Goal: Information Seeking & Learning: Learn about a topic

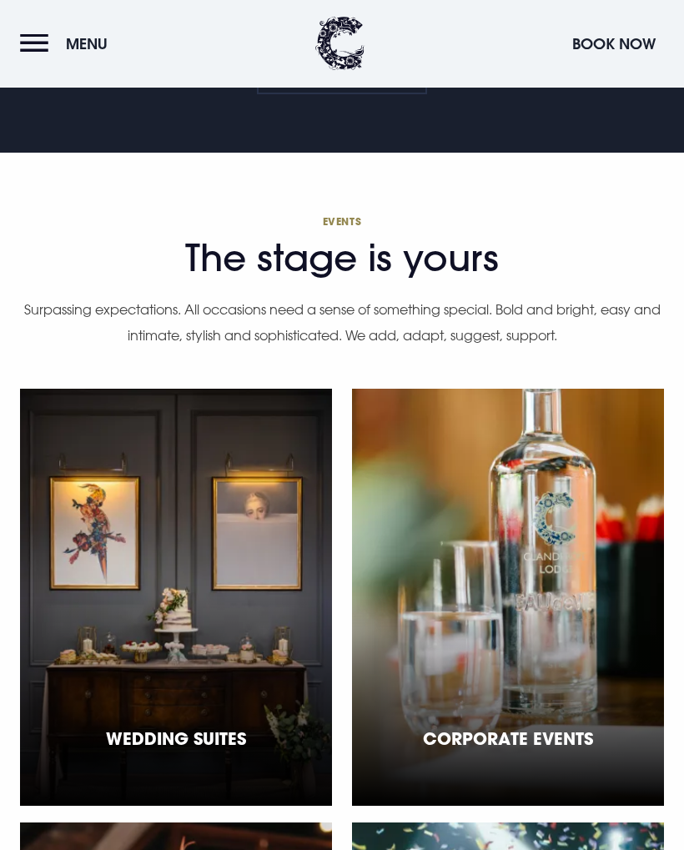
scroll to position [4800, 0]
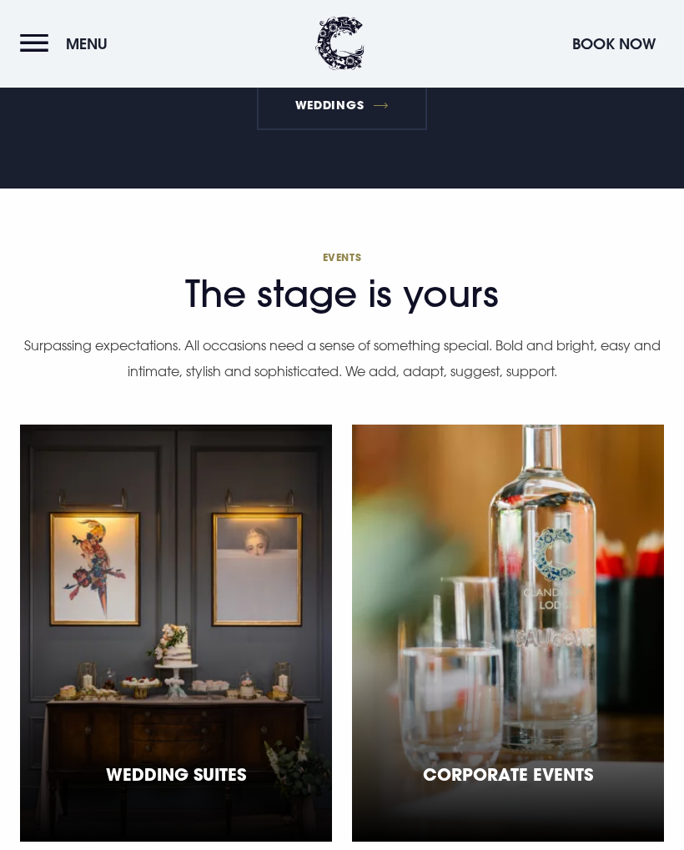
click at [63, 44] on button "Menu" at bounding box center [68, 44] width 96 height 36
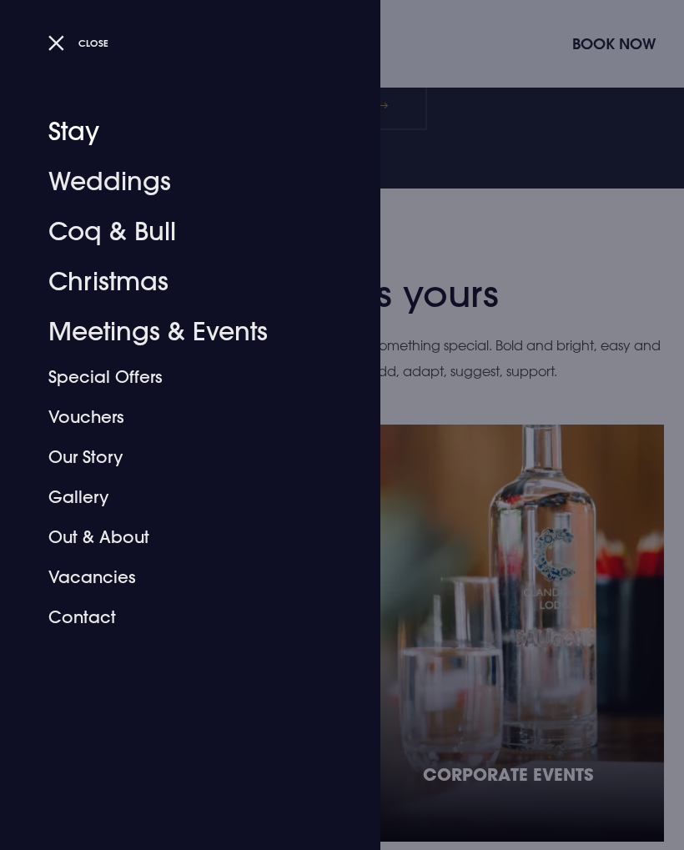
click at [59, 128] on link "Stay" at bounding box center [180, 132] width 264 height 50
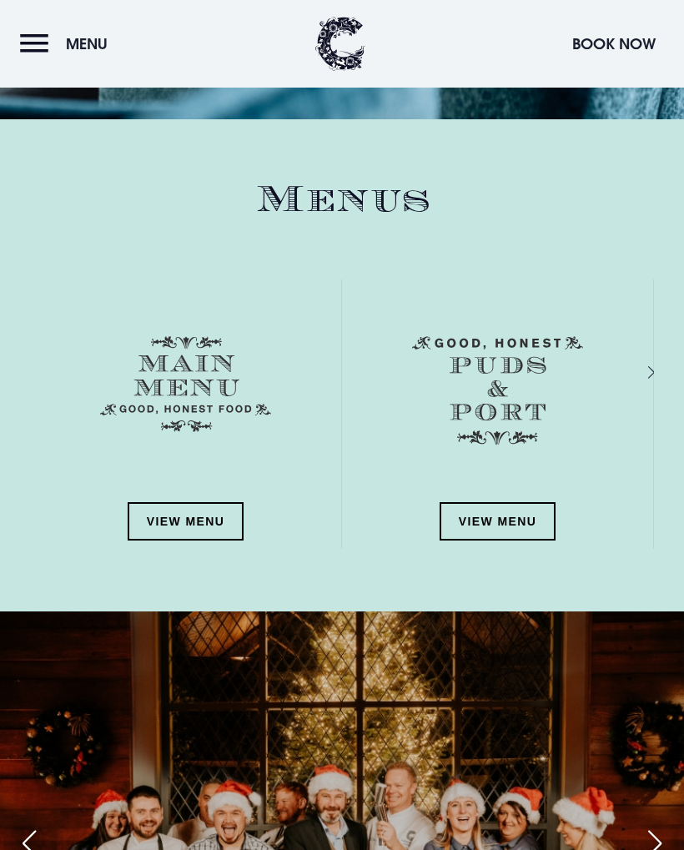
scroll to position [1949, 0]
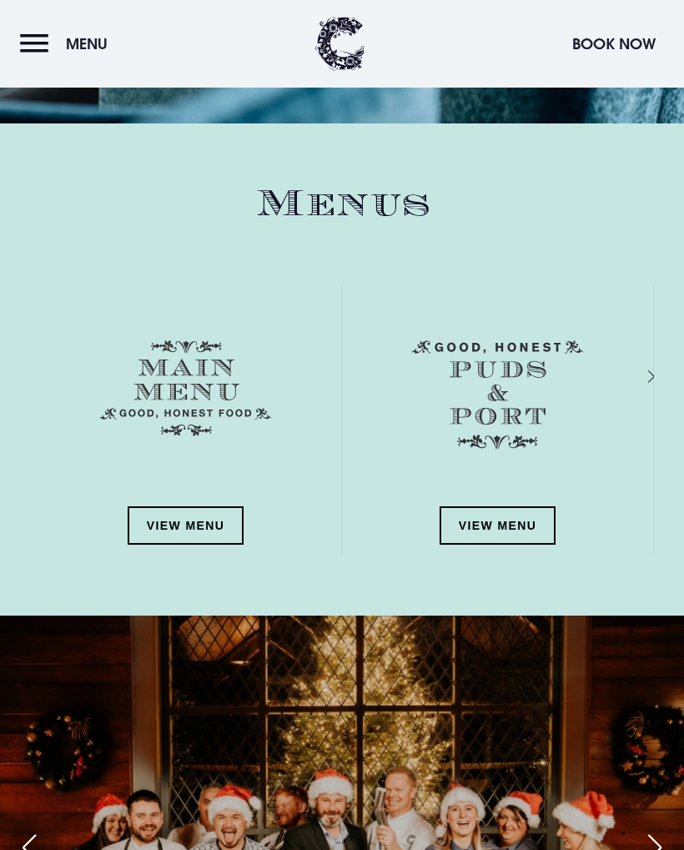
click at [175, 520] on link "View Menu" at bounding box center [186, 525] width 117 height 38
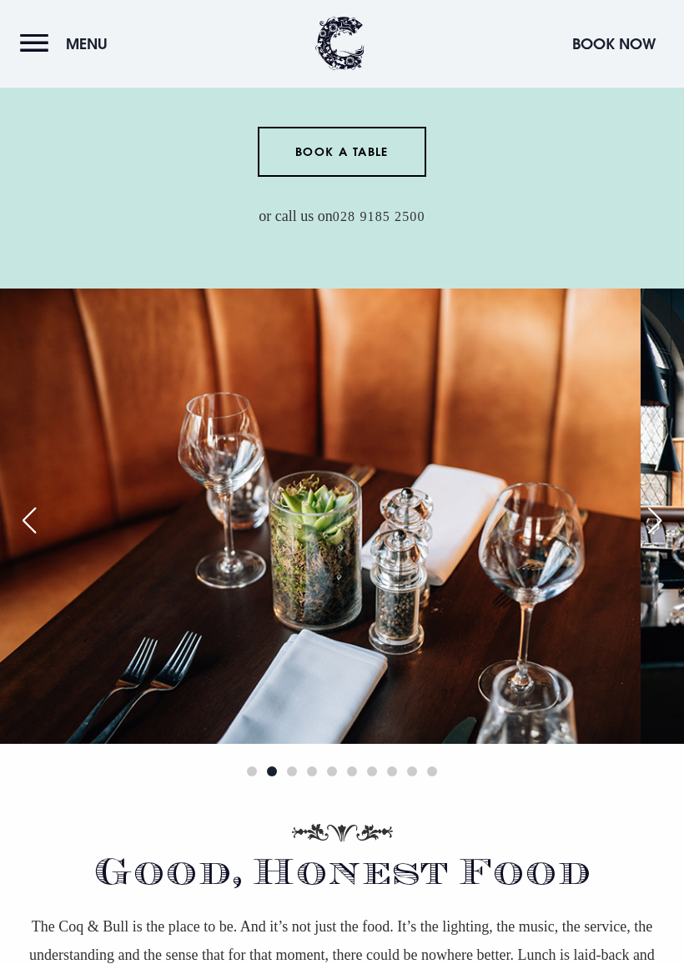
scroll to position [382, 0]
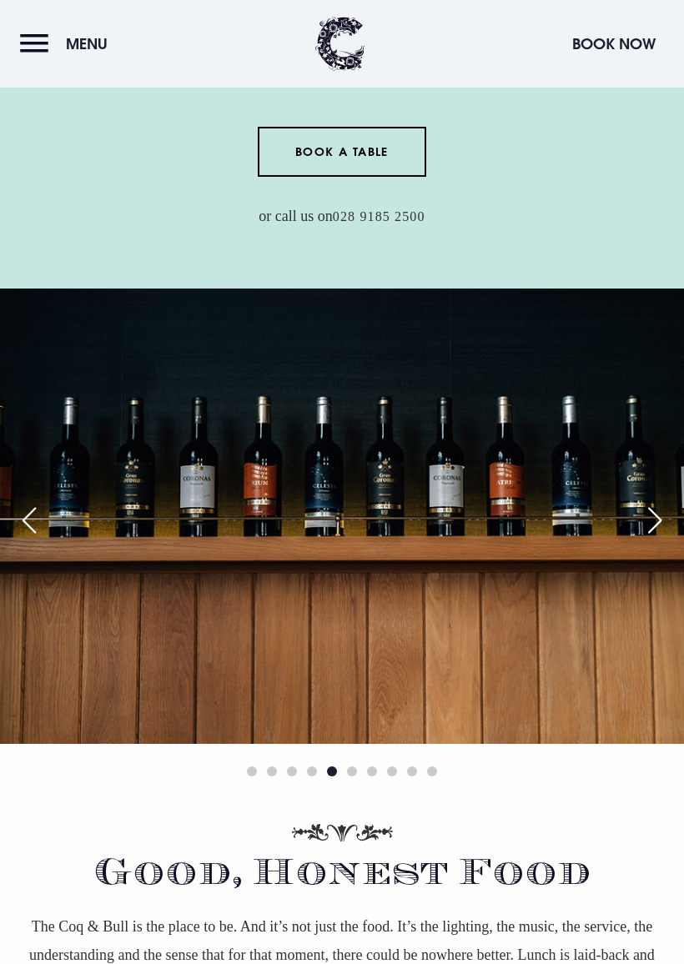
click at [20, 531] on div "Previous slide" at bounding box center [29, 520] width 42 height 37
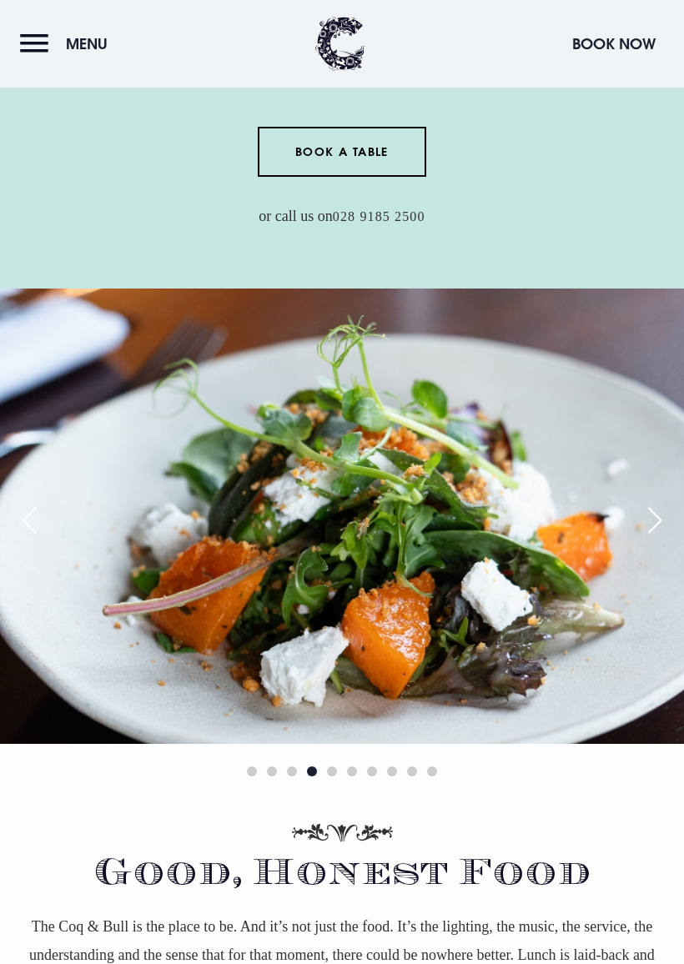
click at [672, 509] on div "Next slide" at bounding box center [655, 520] width 42 height 37
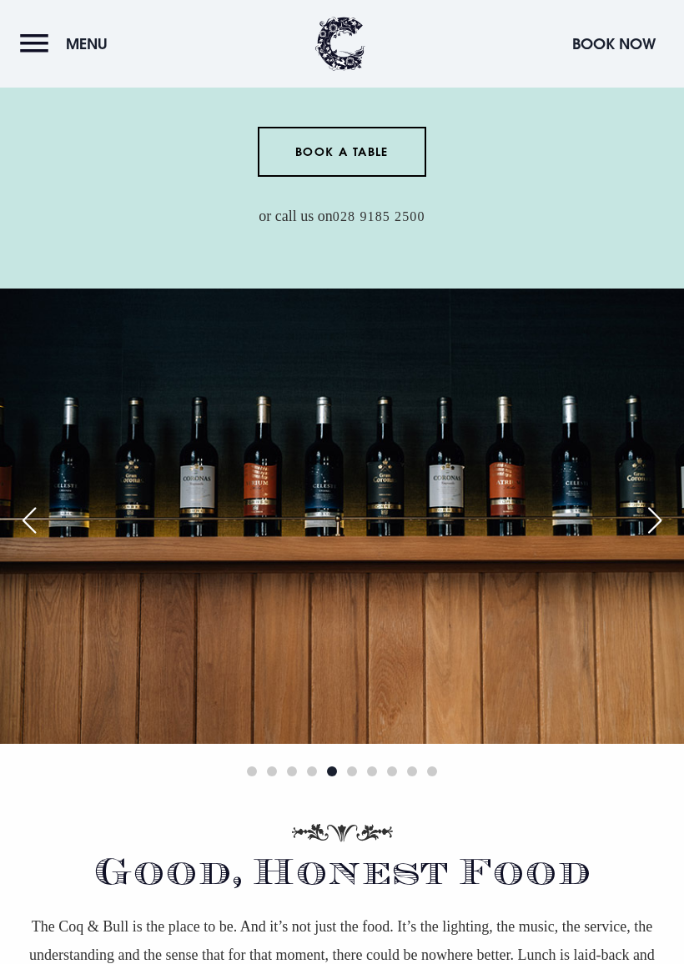
click at [661, 521] on div "Next slide" at bounding box center [655, 520] width 42 height 37
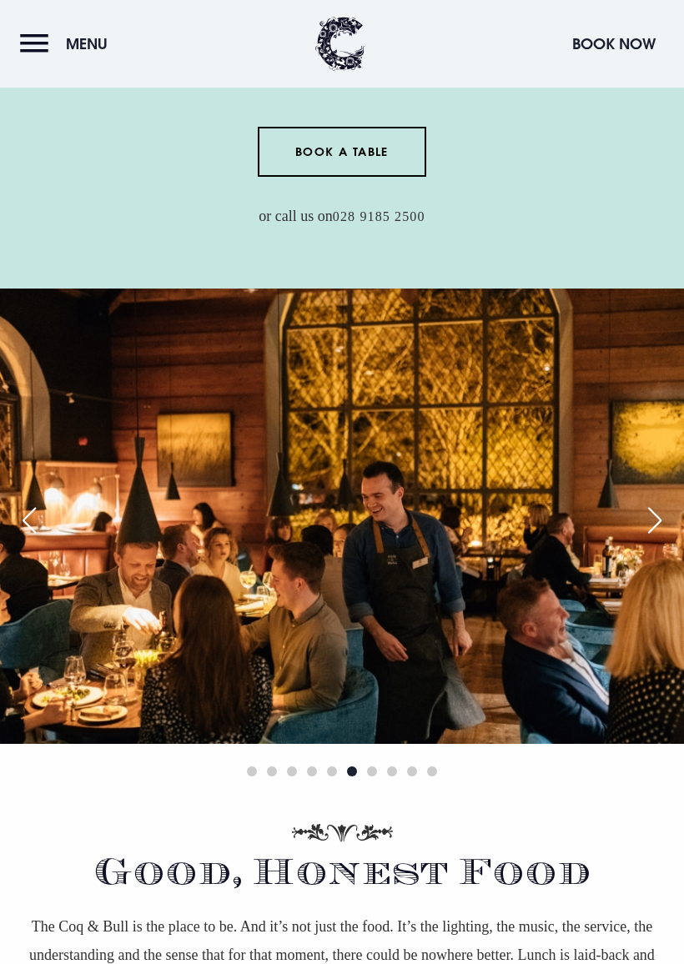
click at [661, 520] on div "Next slide" at bounding box center [655, 520] width 42 height 37
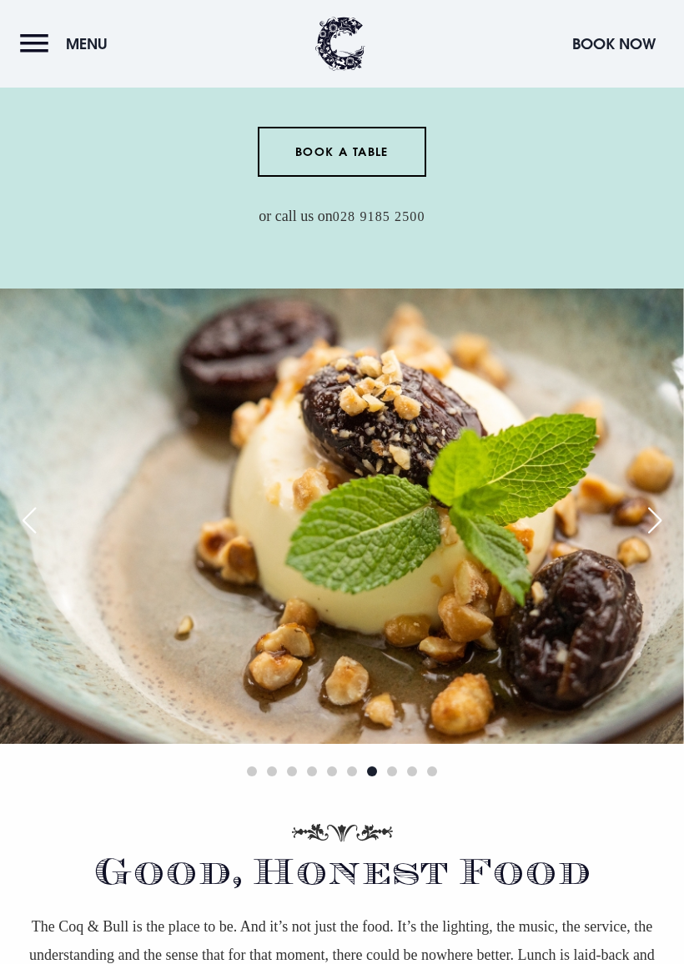
click at [663, 525] on div "Next slide" at bounding box center [655, 520] width 42 height 37
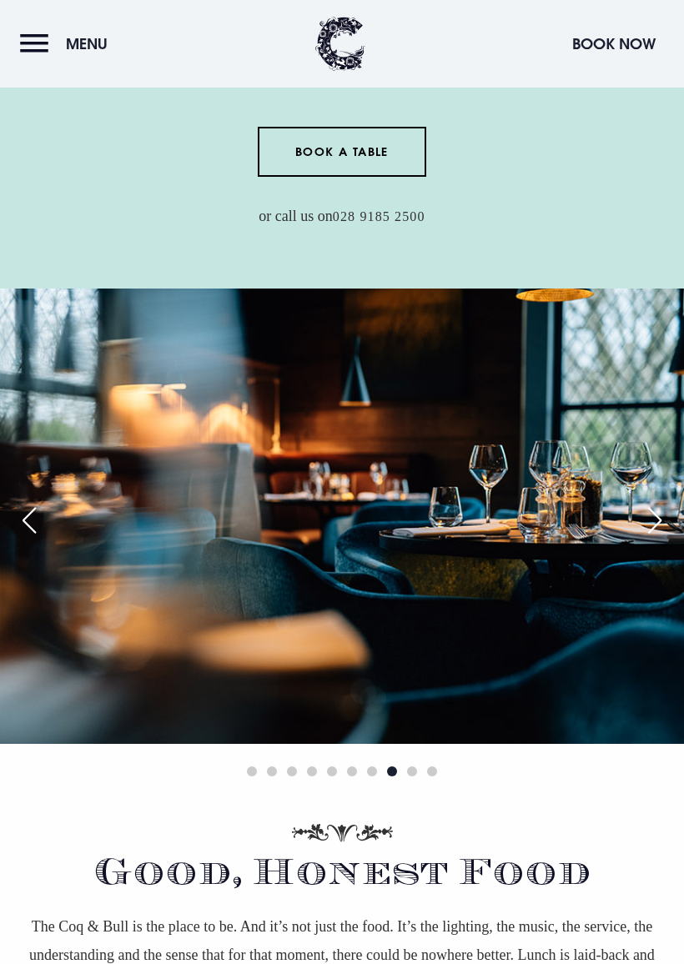
click at [672, 514] on div "Next slide" at bounding box center [655, 520] width 42 height 37
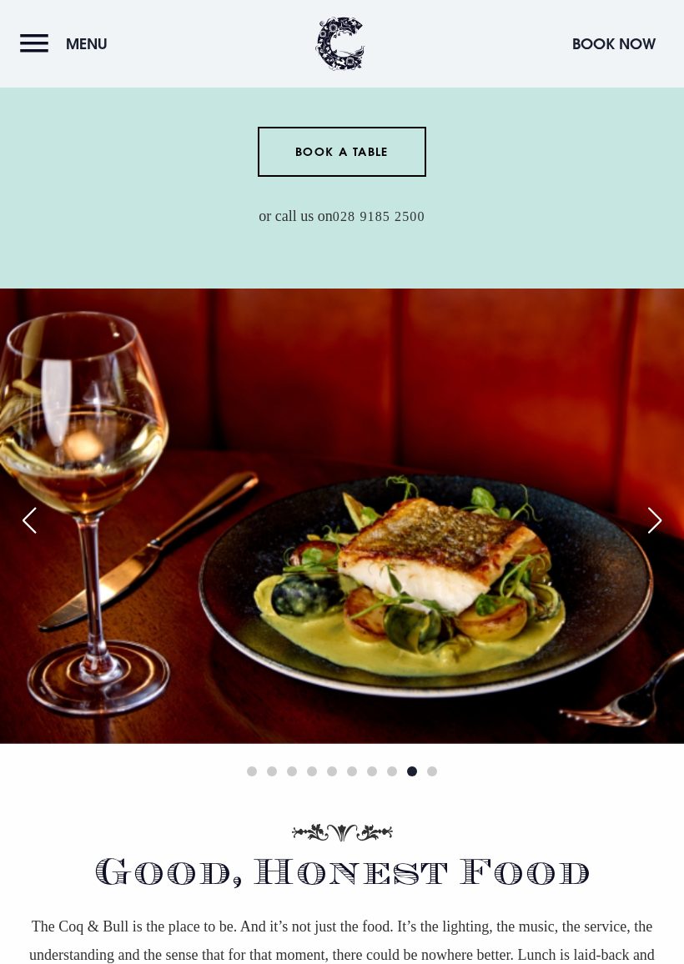
click at [39, 43] on button "Menu" at bounding box center [68, 44] width 96 height 36
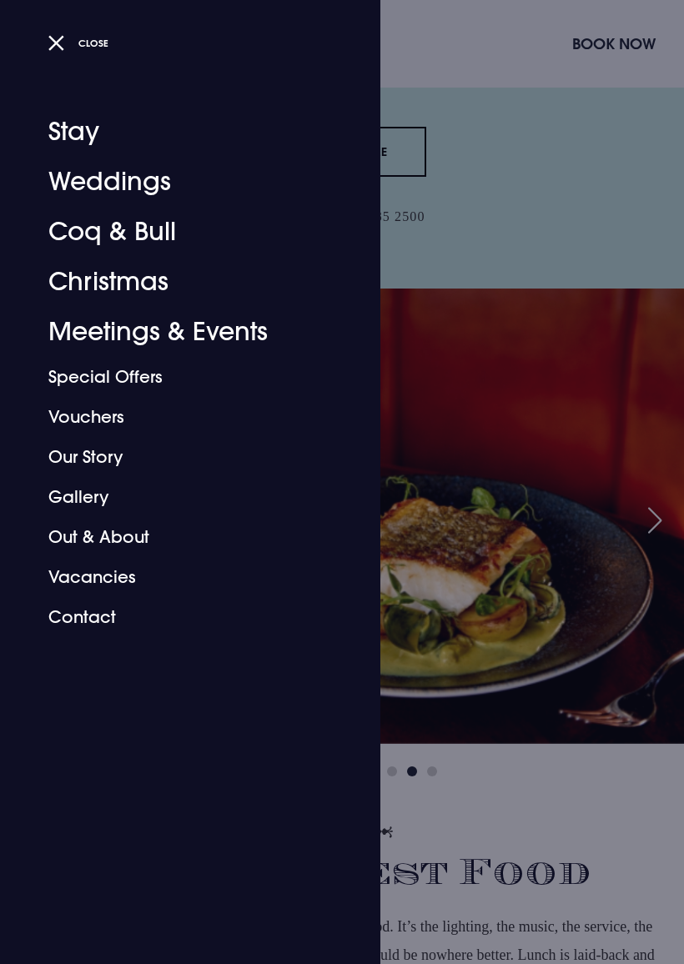
click at [45, 47] on div "Close" at bounding box center [201, 42] width 332 height 35
click at [60, 44] on button "Close" at bounding box center [78, 43] width 61 height 24
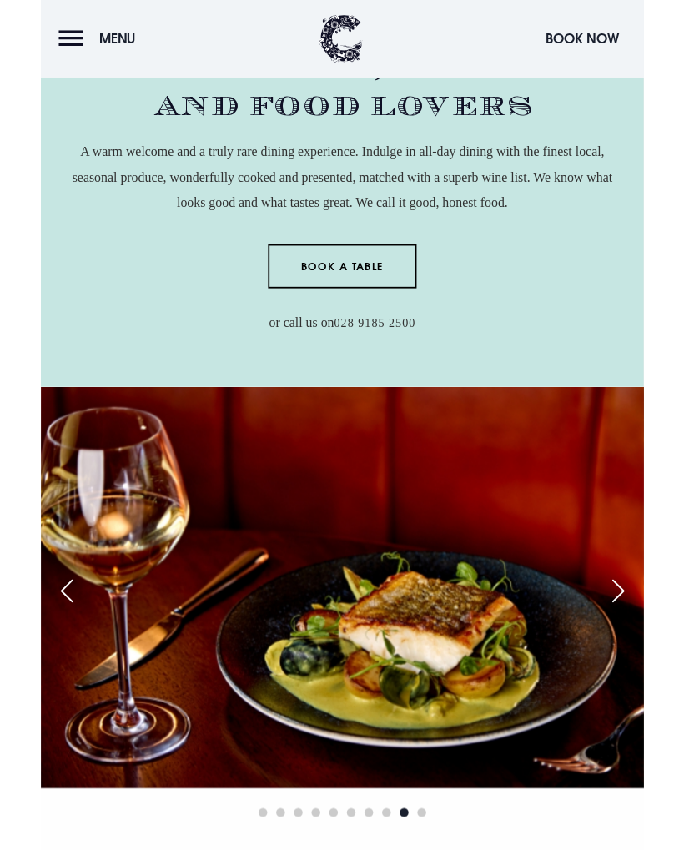
scroll to position [0, 0]
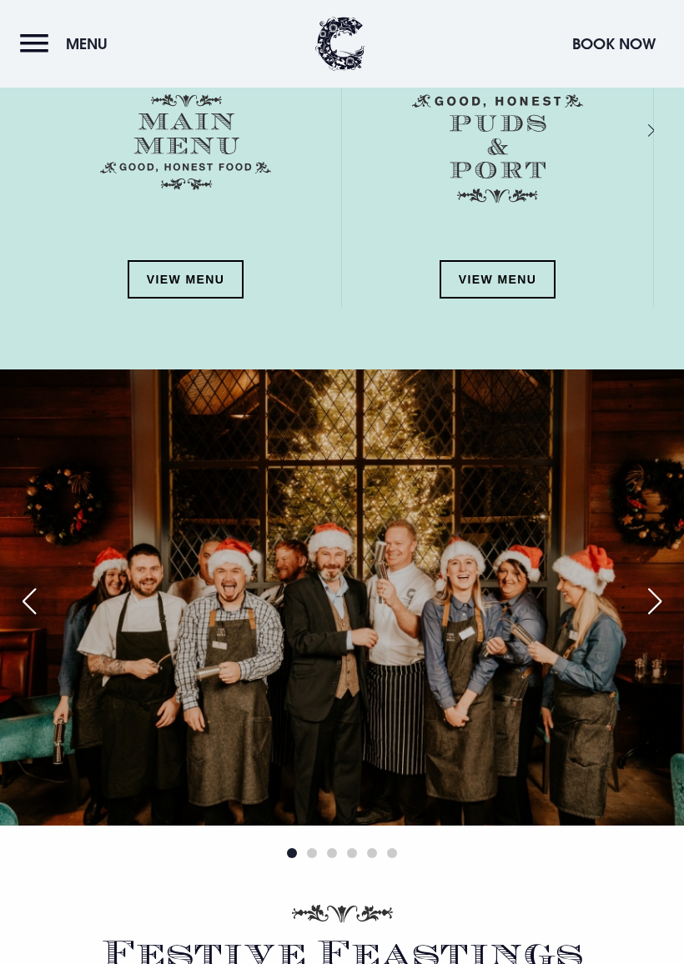
click at [495, 272] on link "View Menu" at bounding box center [498, 279] width 117 height 38
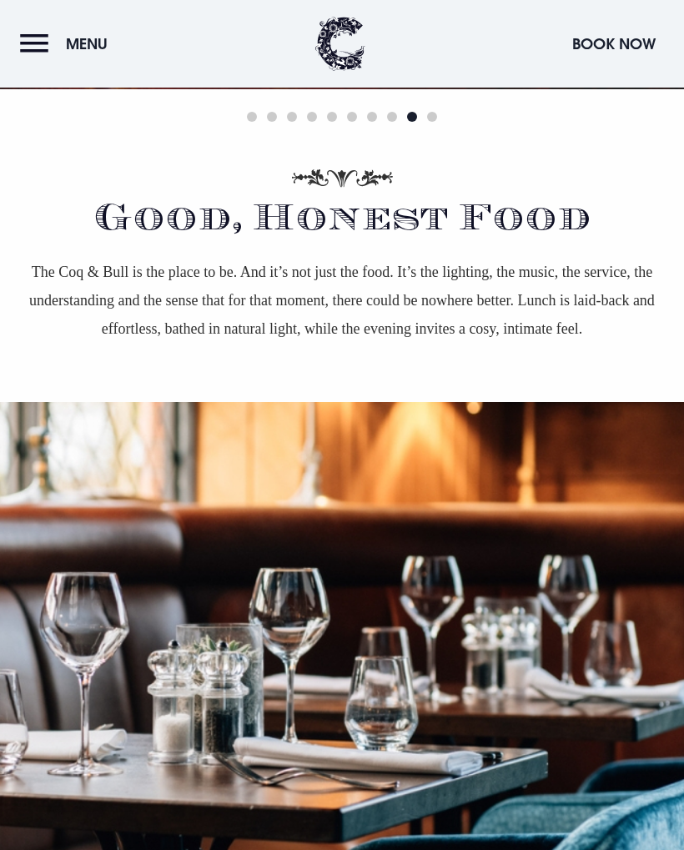
scroll to position [1016, 0]
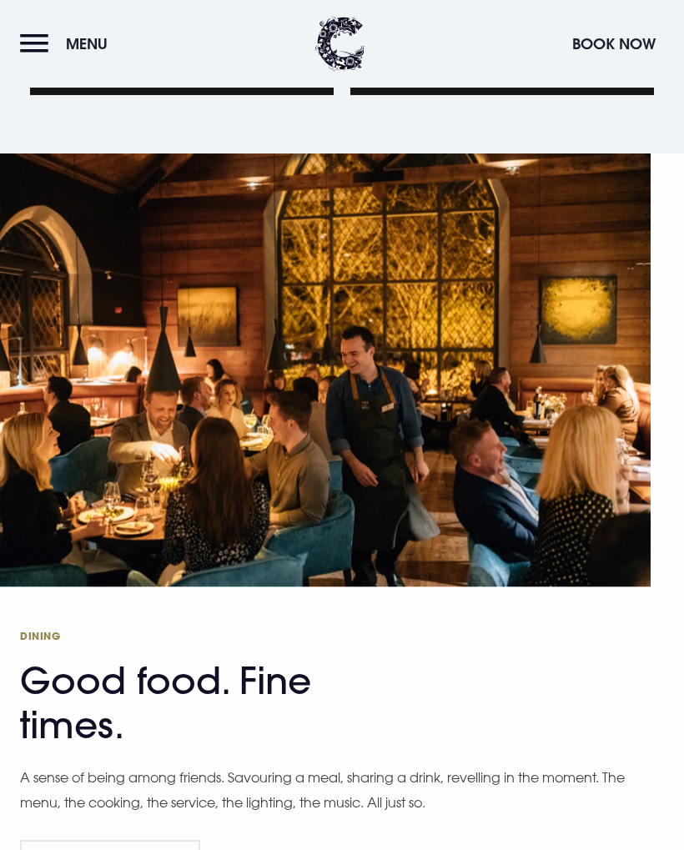
scroll to position [2507, 0]
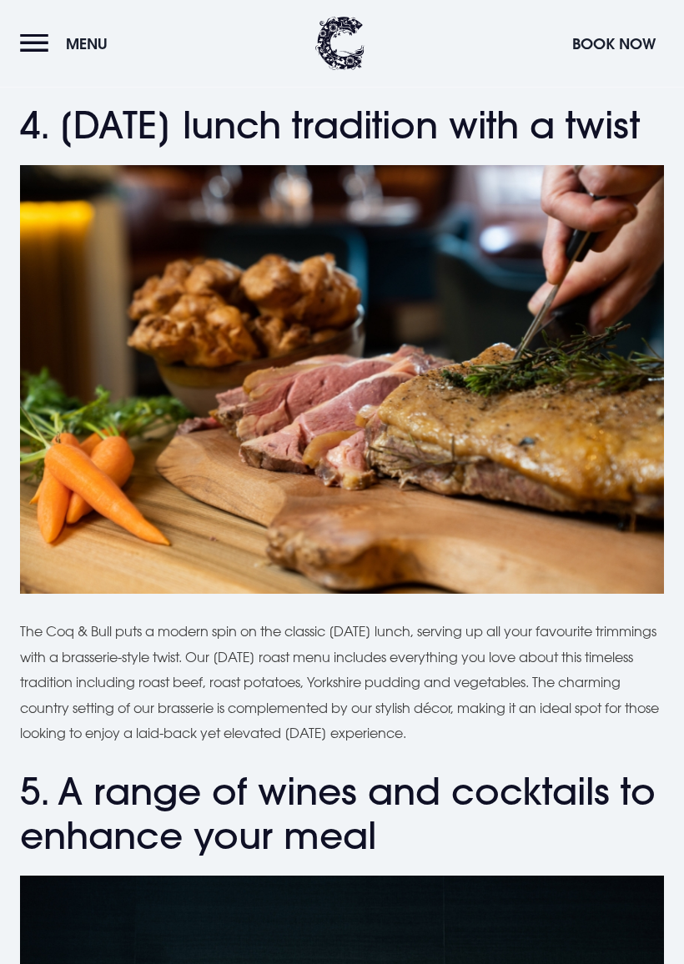
scroll to position [2756, 0]
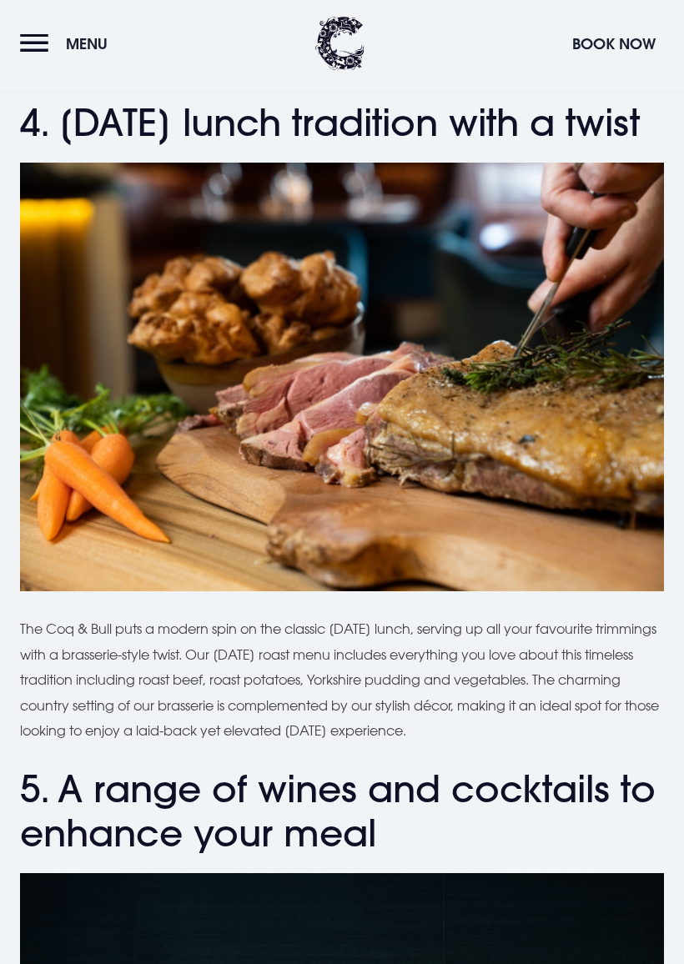
click at [9, 490] on div "Looking for the best Sunday lunch in Northern Ireland? Coq & Bull brasserie , j…" at bounding box center [342, 247] width 684 height 4924
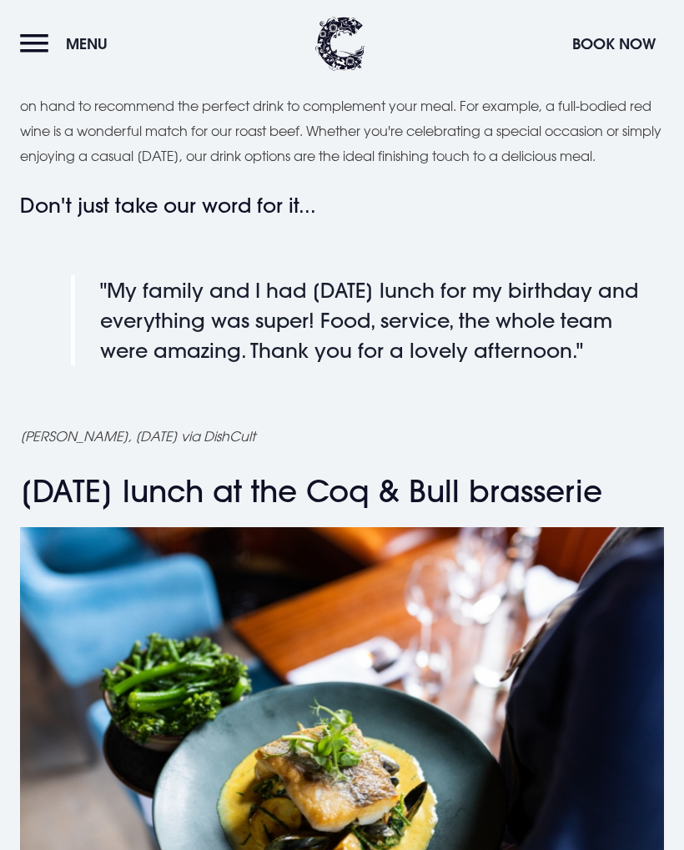
scroll to position [4000, 0]
